Goal: Task Accomplishment & Management: Manage account settings

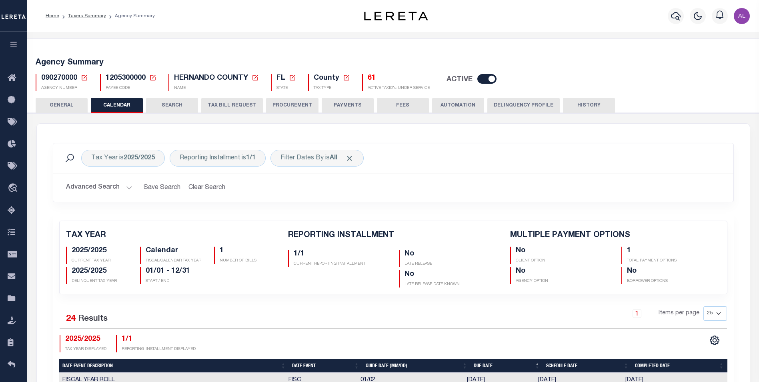
scroll to position [254, 0]
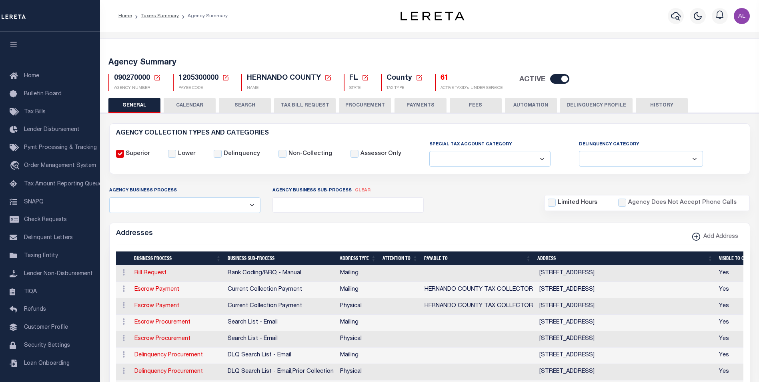
select select
